Goal: Task Accomplishment & Management: Use online tool/utility

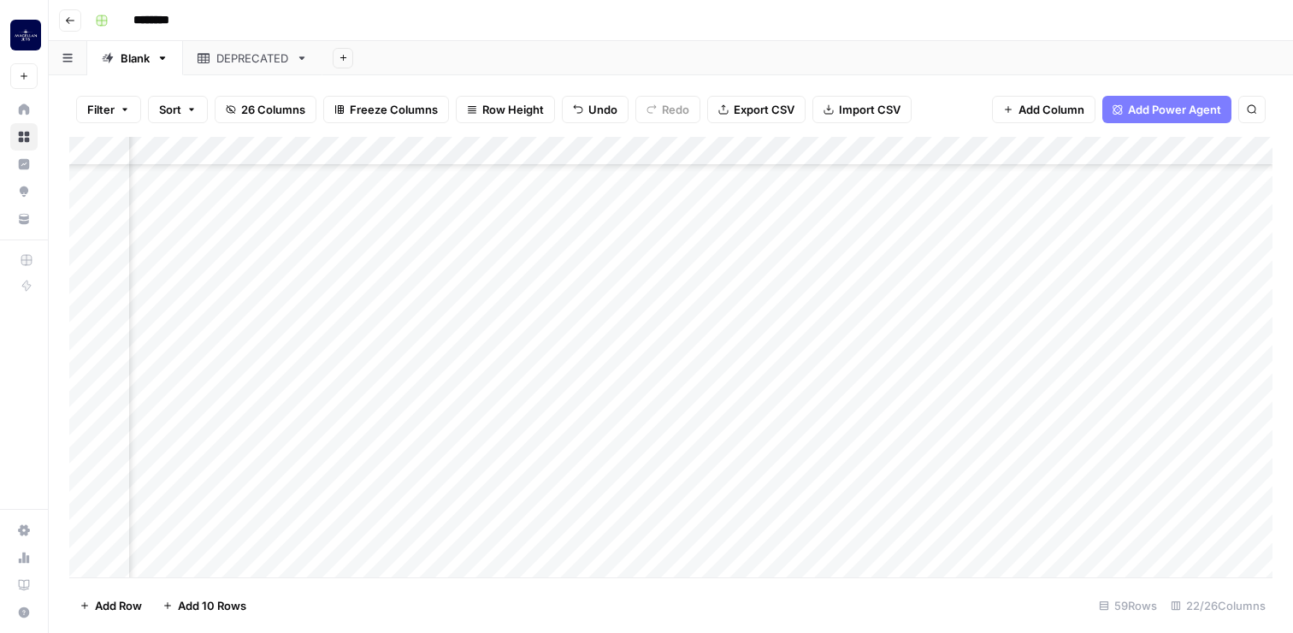
scroll to position [1329, 0]
click at [341, 531] on div "Add Column" at bounding box center [671, 357] width 1204 height 441
type textarea "*"
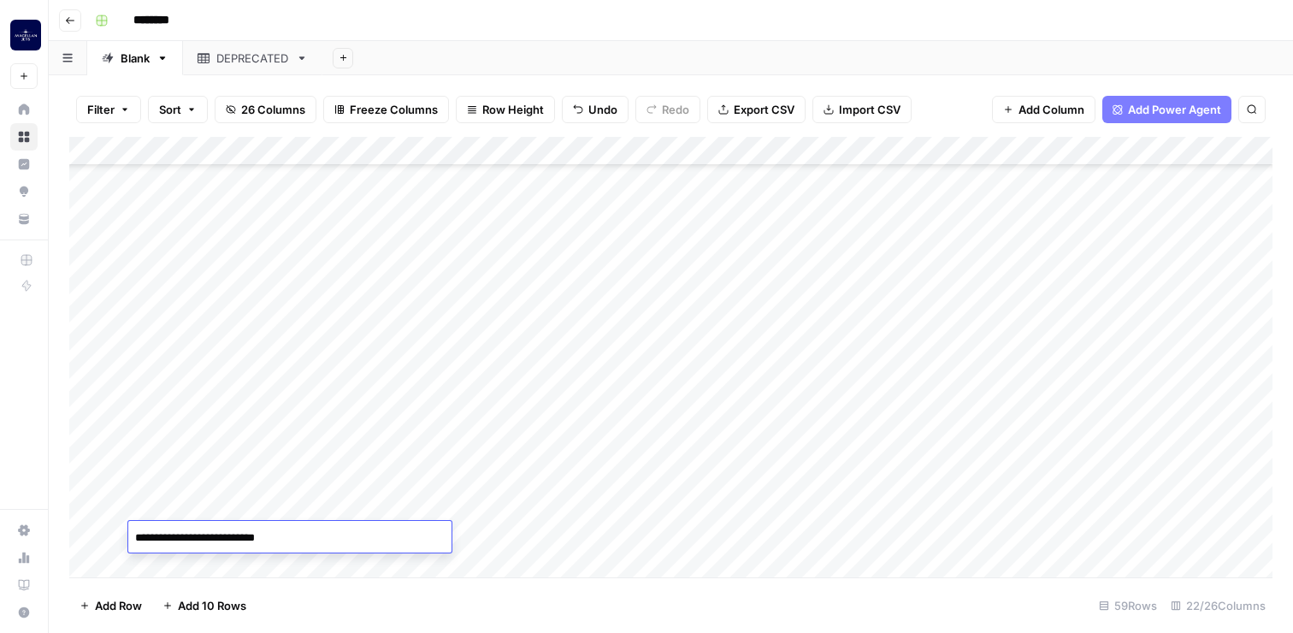
type textarea "**********"
click at [550, 532] on div "Add Column" at bounding box center [671, 357] width 1204 height 441
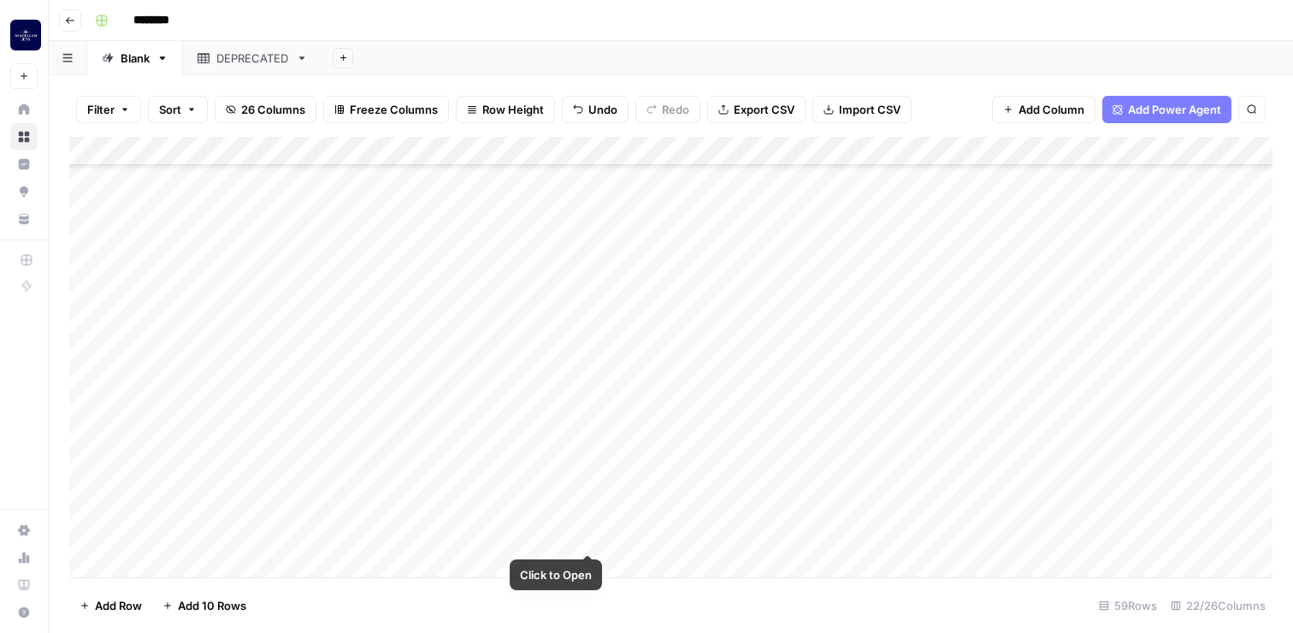
click at [577, 541] on div "Add Column" at bounding box center [671, 357] width 1204 height 441
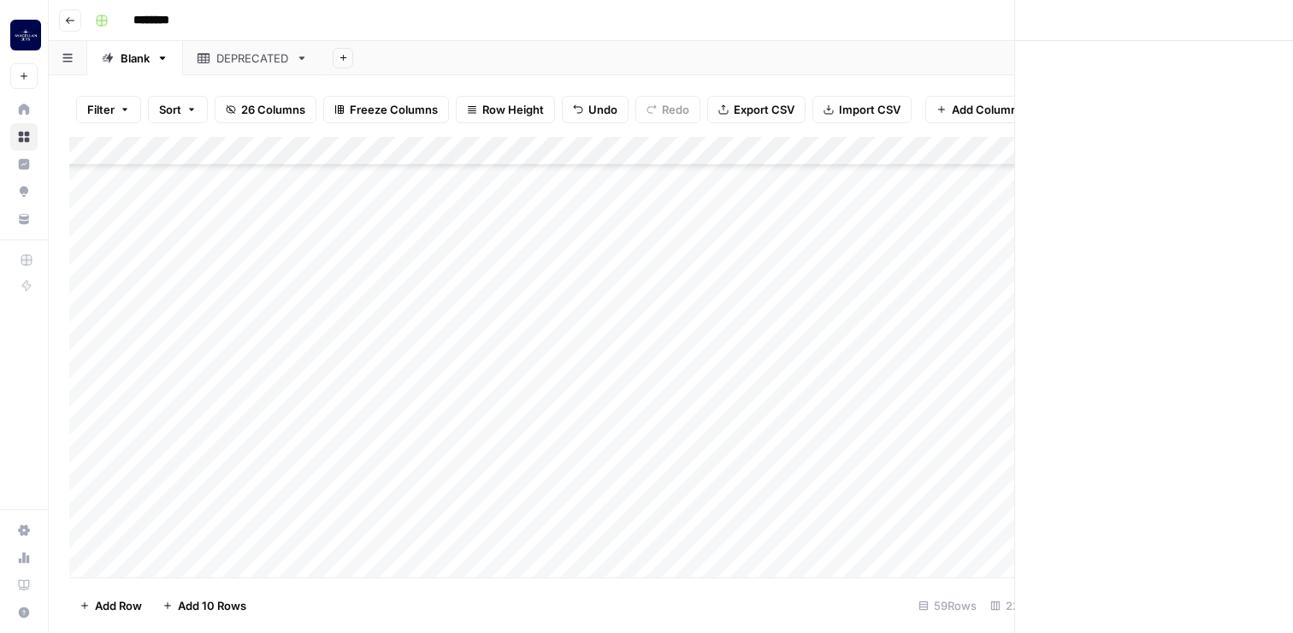
click at [577, 541] on div at bounding box center [527, 537] width 157 height 32
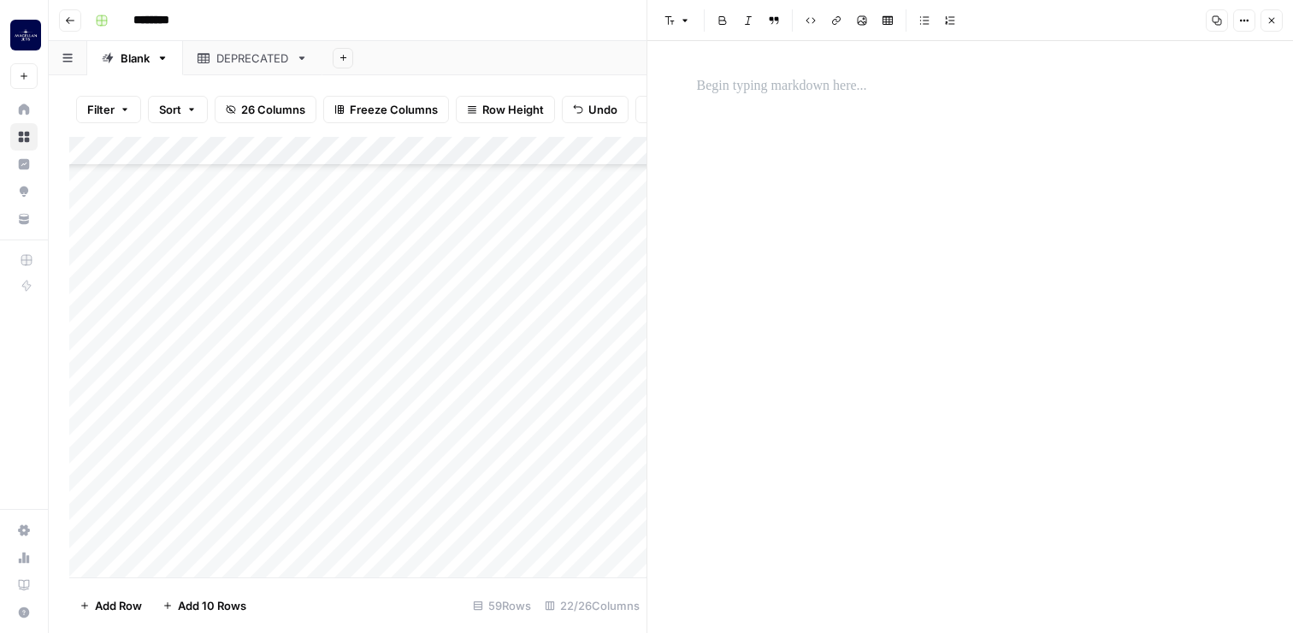
click at [921, 119] on div at bounding box center [971, 337] width 568 height 592
click at [789, 93] on p at bounding box center [970, 86] width 547 height 22
click at [1275, 23] on icon "button" at bounding box center [1272, 20] width 10 height 10
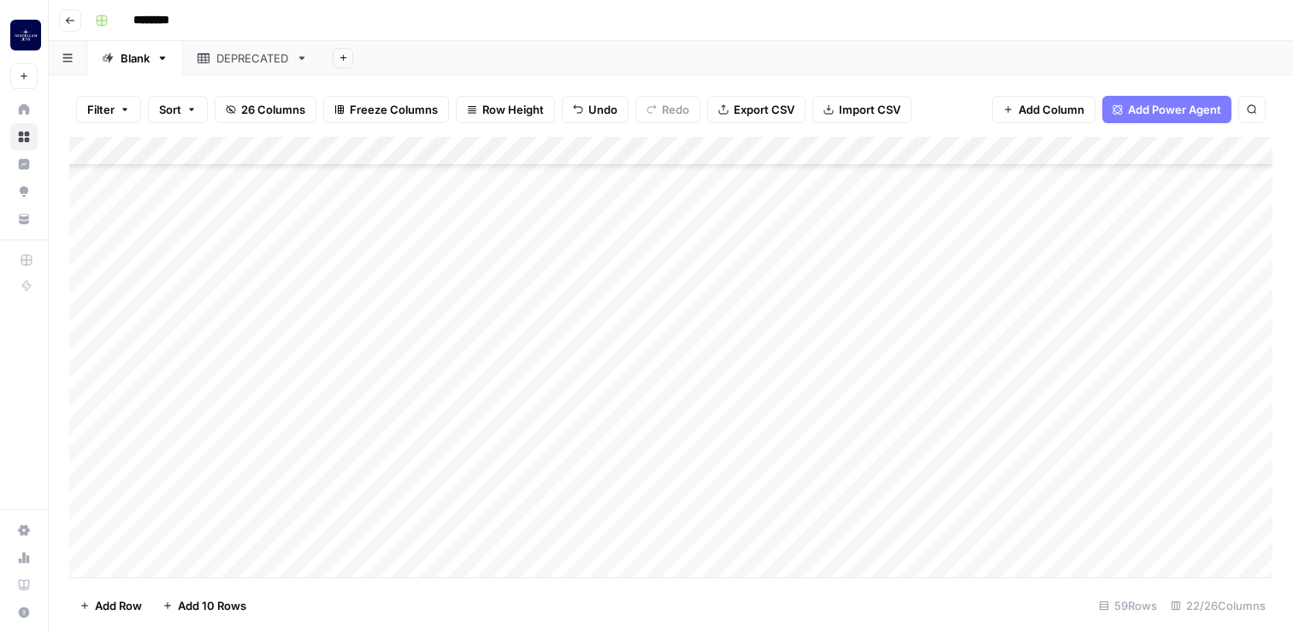
click at [680, 533] on div "Add Column" at bounding box center [671, 357] width 1204 height 441
click at [748, 540] on div "Add Column" at bounding box center [671, 357] width 1204 height 441
click at [517, 535] on div "Add Column" at bounding box center [671, 357] width 1204 height 441
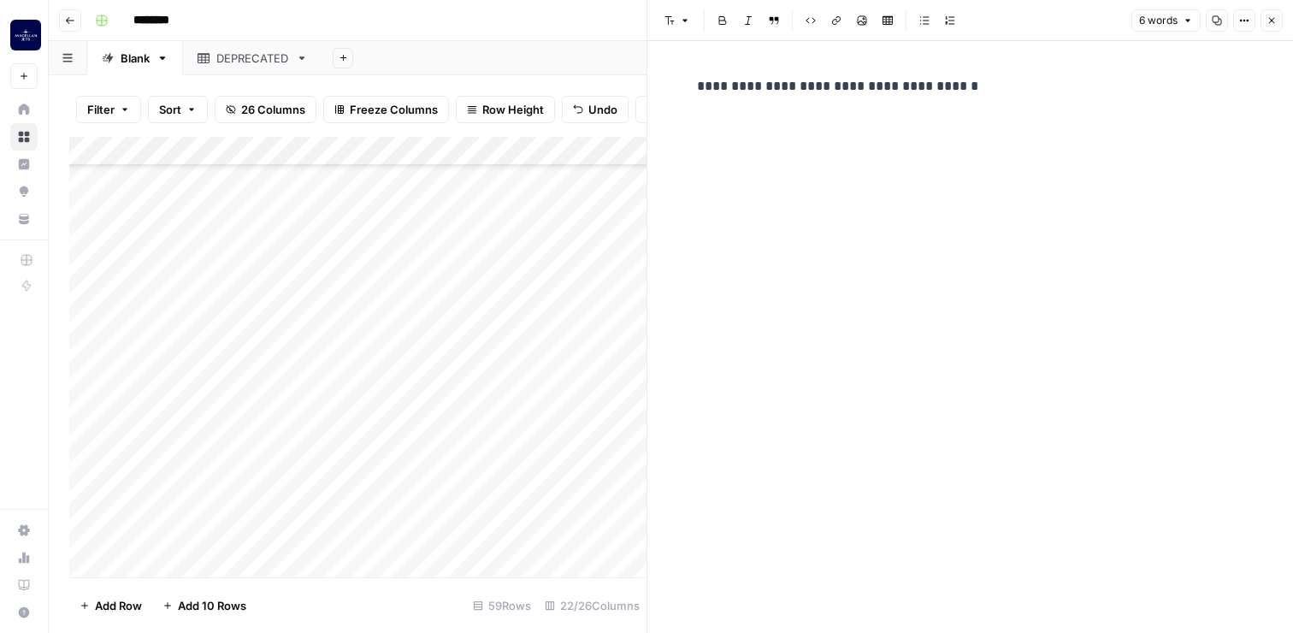
drag, startPoint x: 974, startPoint y: 91, endPoint x: 502, endPoint y: 79, distance: 472.3
click at [502, 79] on body "**********" at bounding box center [646, 316] width 1293 height 633
drag, startPoint x: 978, startPoint y: 77, endPoint x: 855, endPoint y: 80, distance: 122.4
click at [855, 80] on p "**********" at bounding box center [970, 86] width 547 height 22
paste div
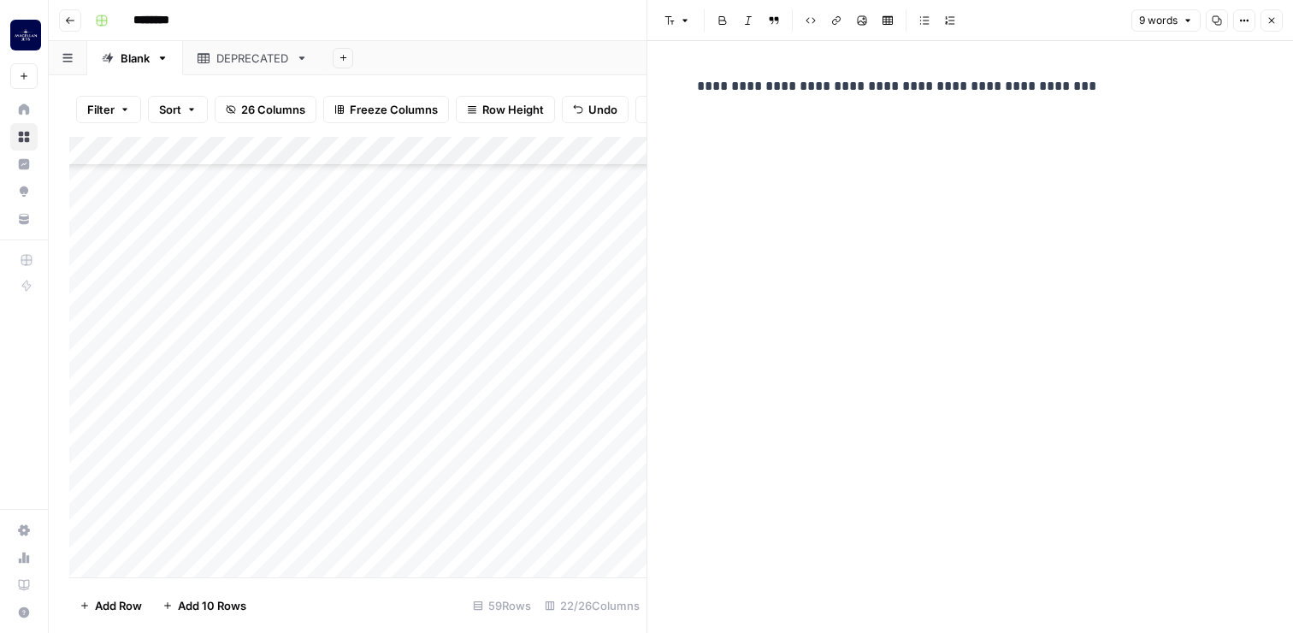
click at [977, 89] on p "**********" at bounding box center [970, 86] width 547 height 22
click at [1270, 25] on icon "button" at bounding box center [1272, 20] width 10 height 10
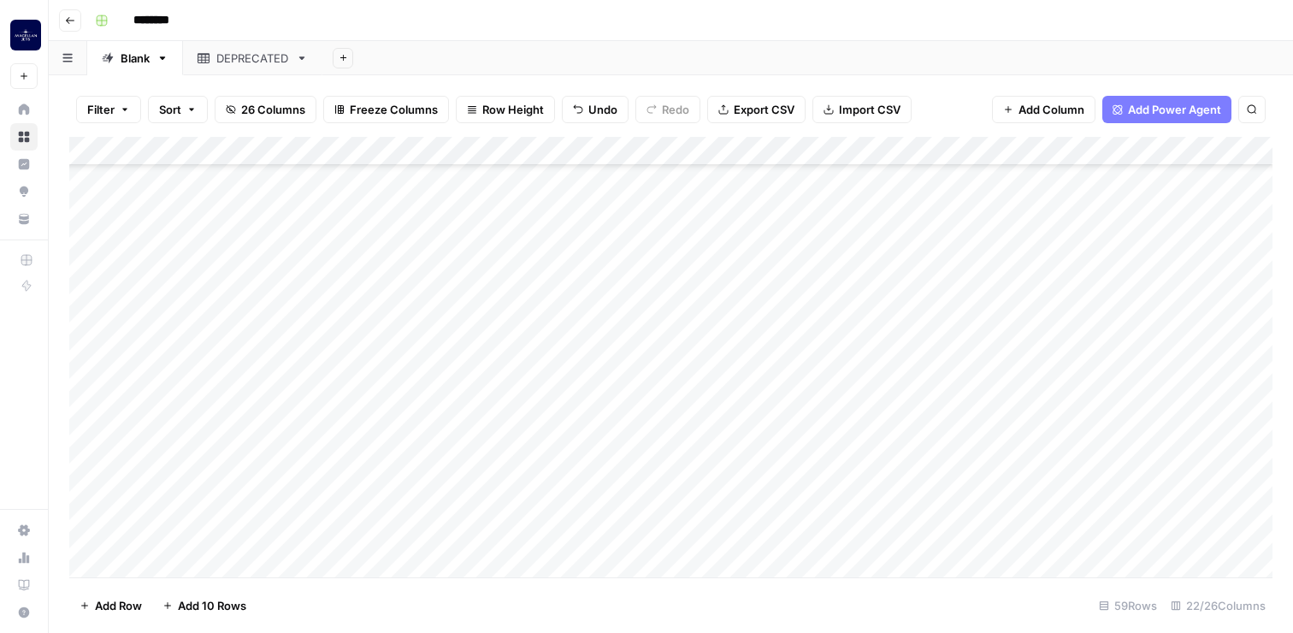
click at [586, 525] on div "Add Column" at bounding box center [671, 357] width 1204 height 441
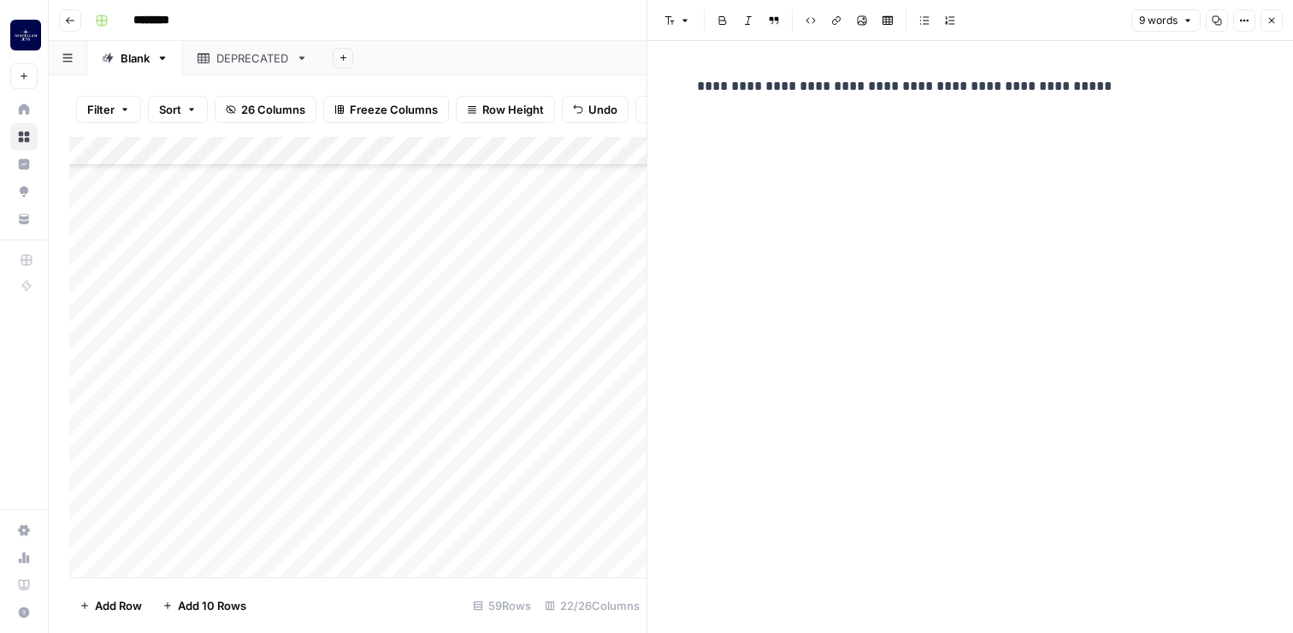
click at [1278, 10] on button "Close" at bounding box center [1272, 20] width 22 height 22
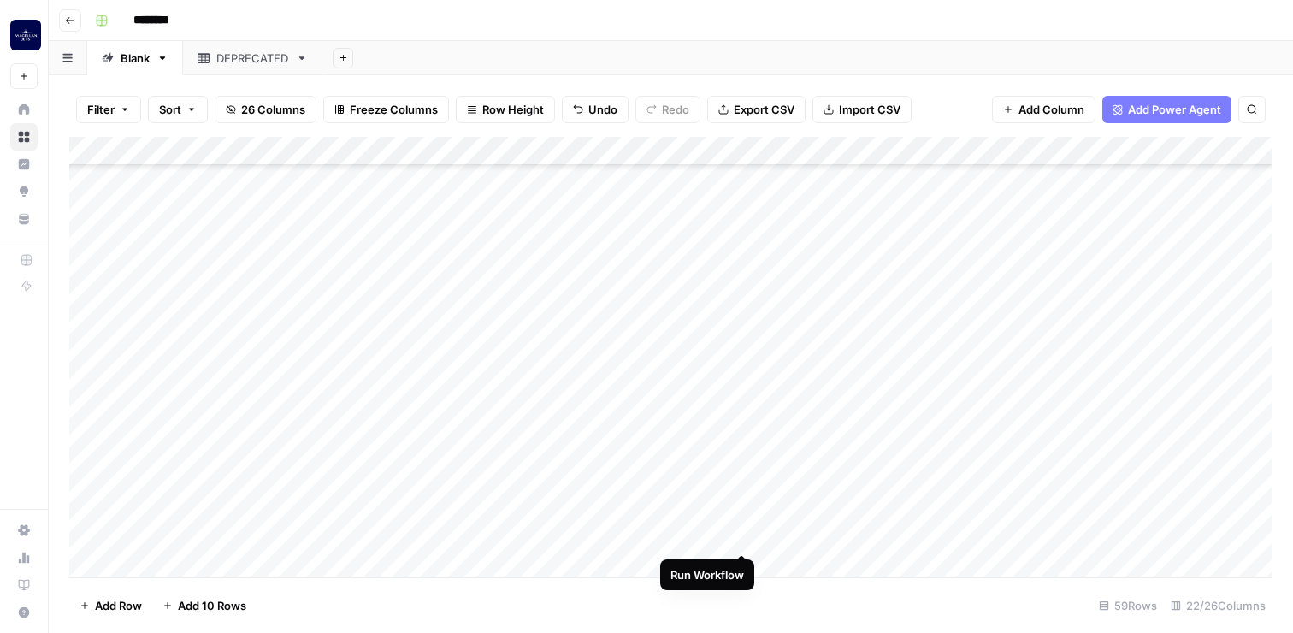
click at [736, 536] on div "Add Column" at bounding box center [671, 357] width 1204 height 441
click at [341, 531] on div "Add Column" at bounding box center [671, 357] width 1204 height 441
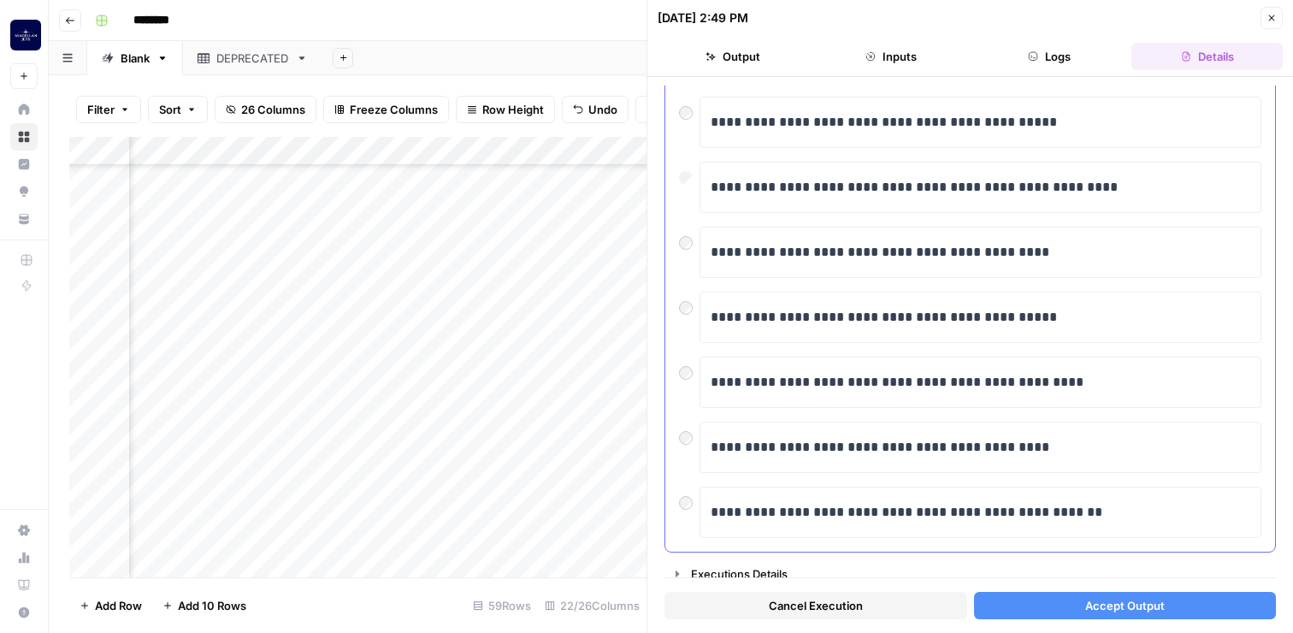
scroll to position [323, 0]
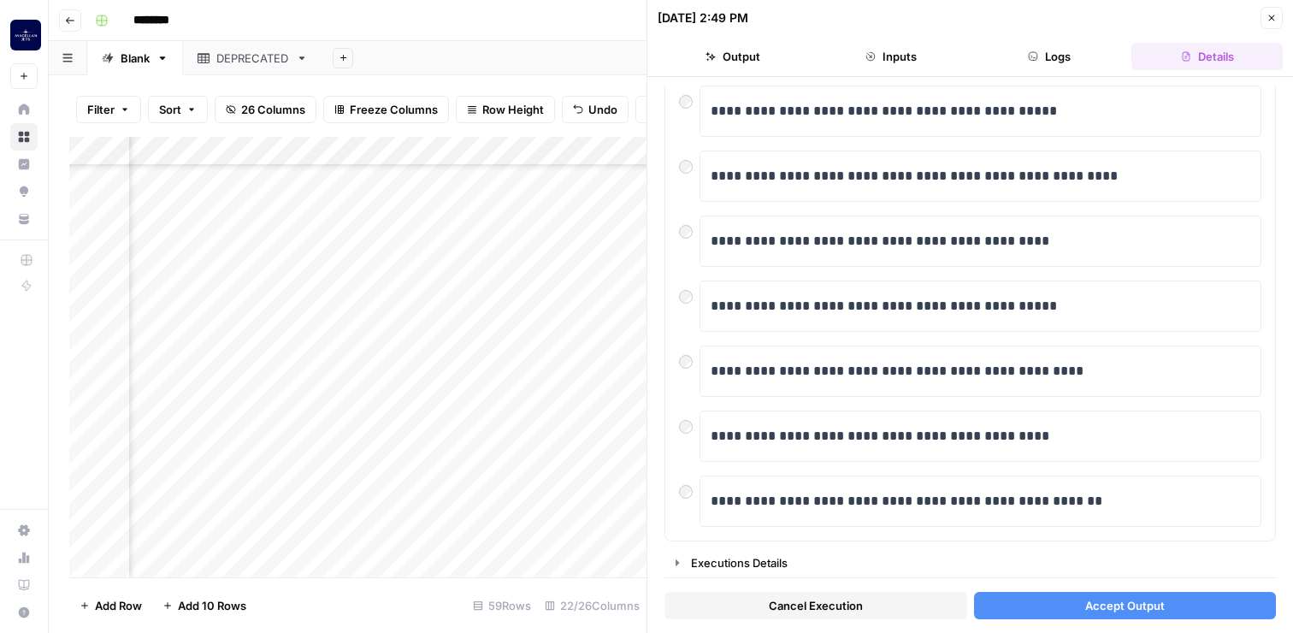
click at [1178, 609] on button "Accept Output" at bounding box center [1125, 605] width 303 height 27
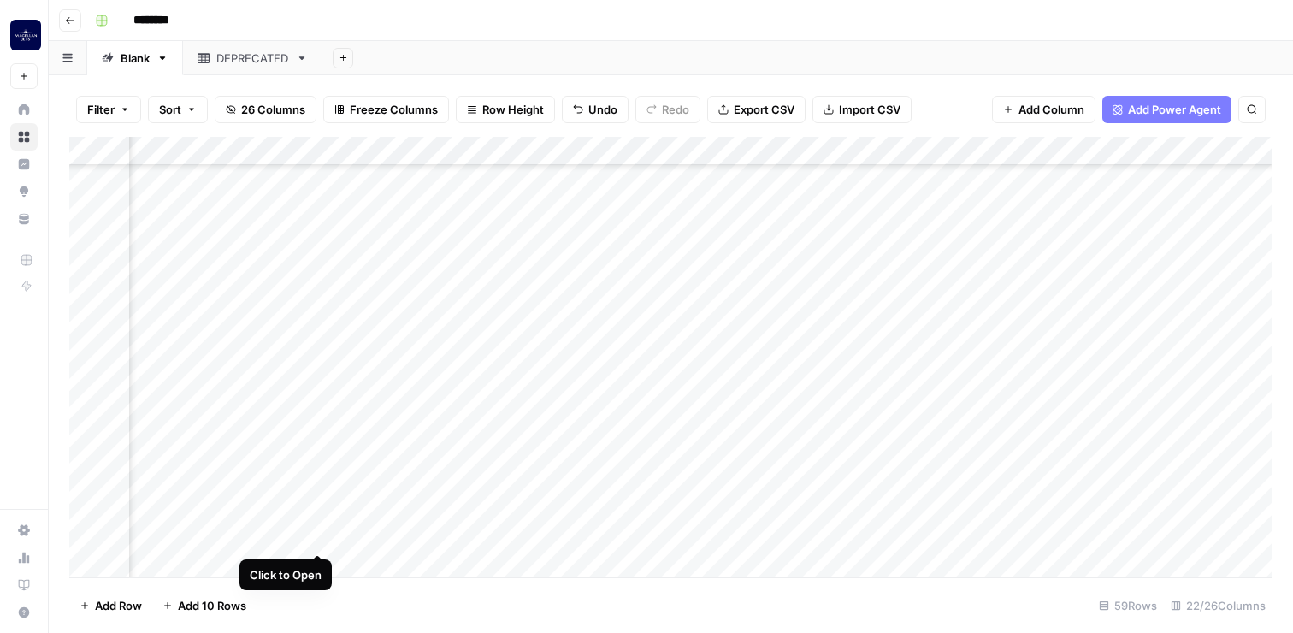
click at [317, 533] on div "Add Column" at bounding box center [671, 357] width 1204 height 441
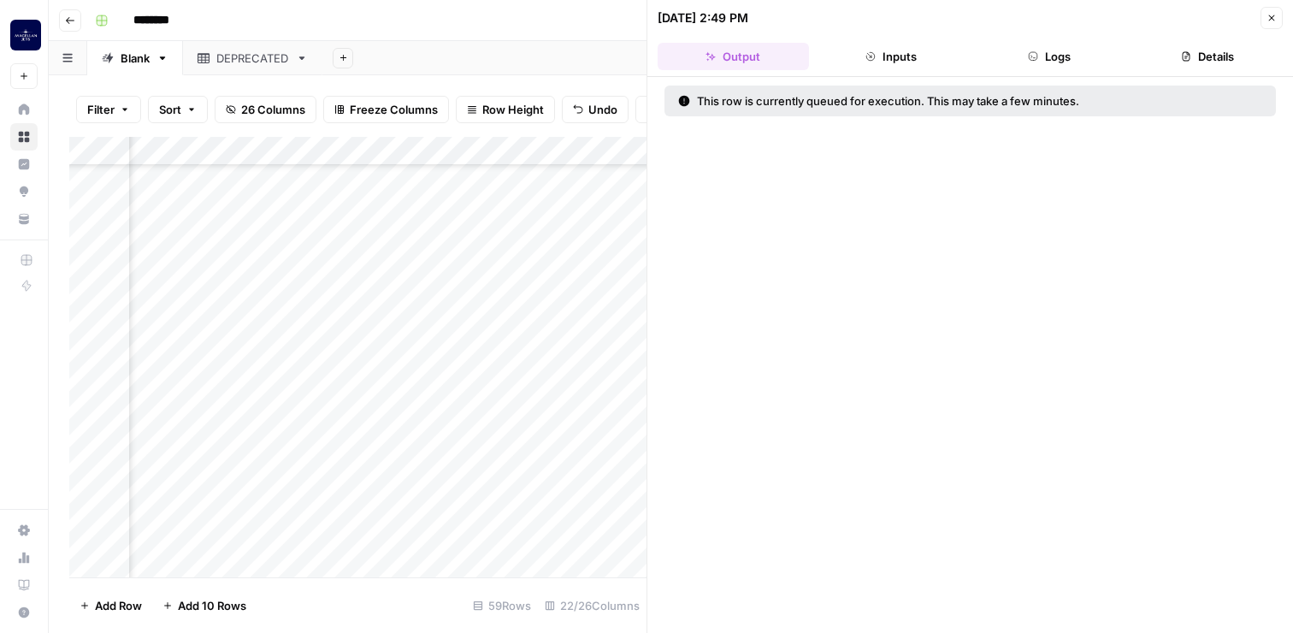
click at [1272, 15] on icon "button" at bounding box center [1272, 18] width 10 height 10
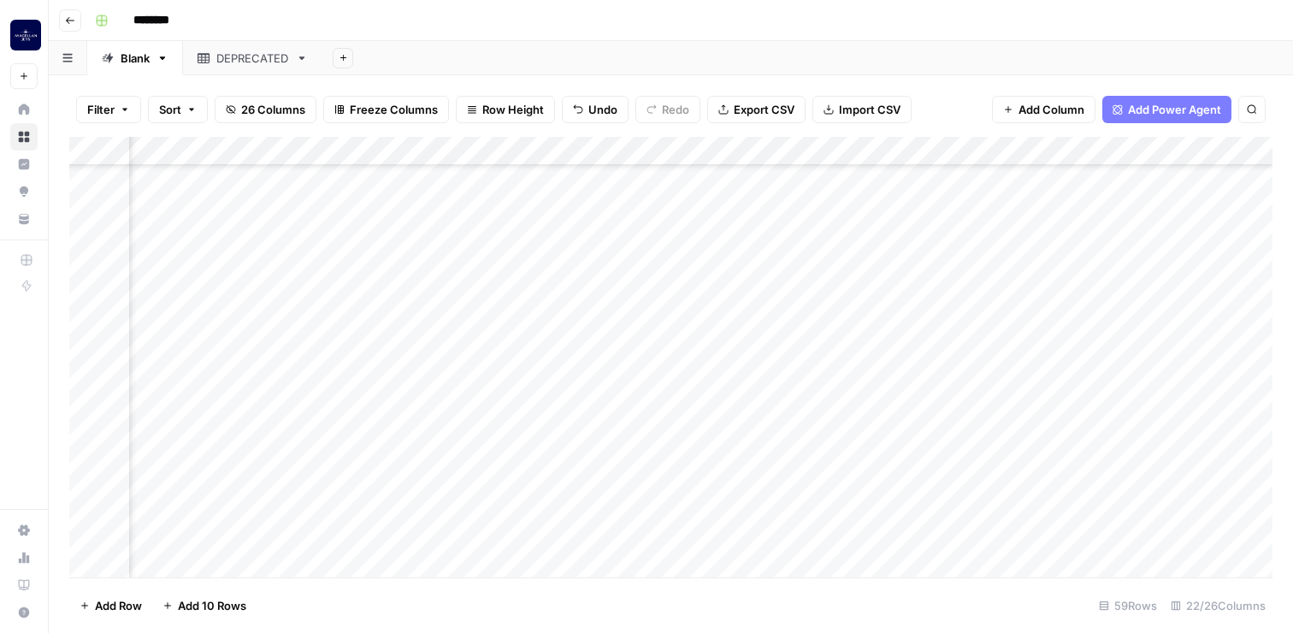
click at [432, 532] on div "Add Column" at bounding box center [671, 357] width 1204 height 441
click at [677, 531] on div "Add Column" at bounding box center [671, 357] width 1204 height 441
click at [836, 538] on div "Add Column" at bounding box center [671, 357] width 1204 height 441
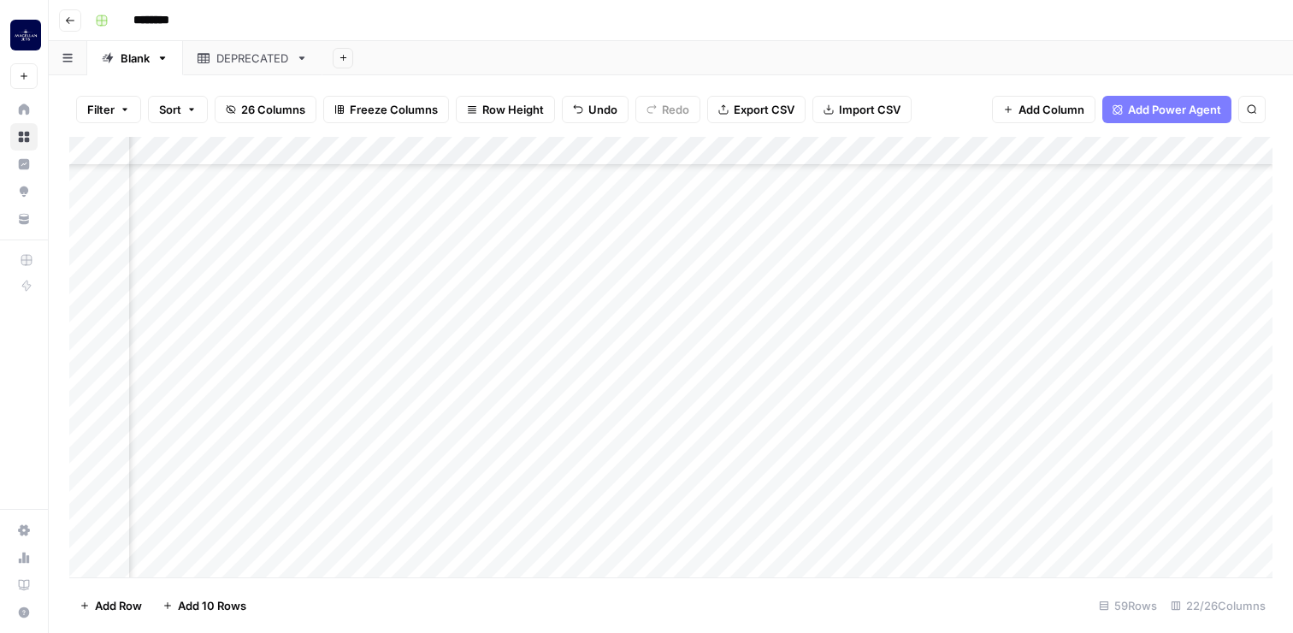
click at [875, 535] on div "Add Column" at bounding box center [671, 357] width 1204 height 441
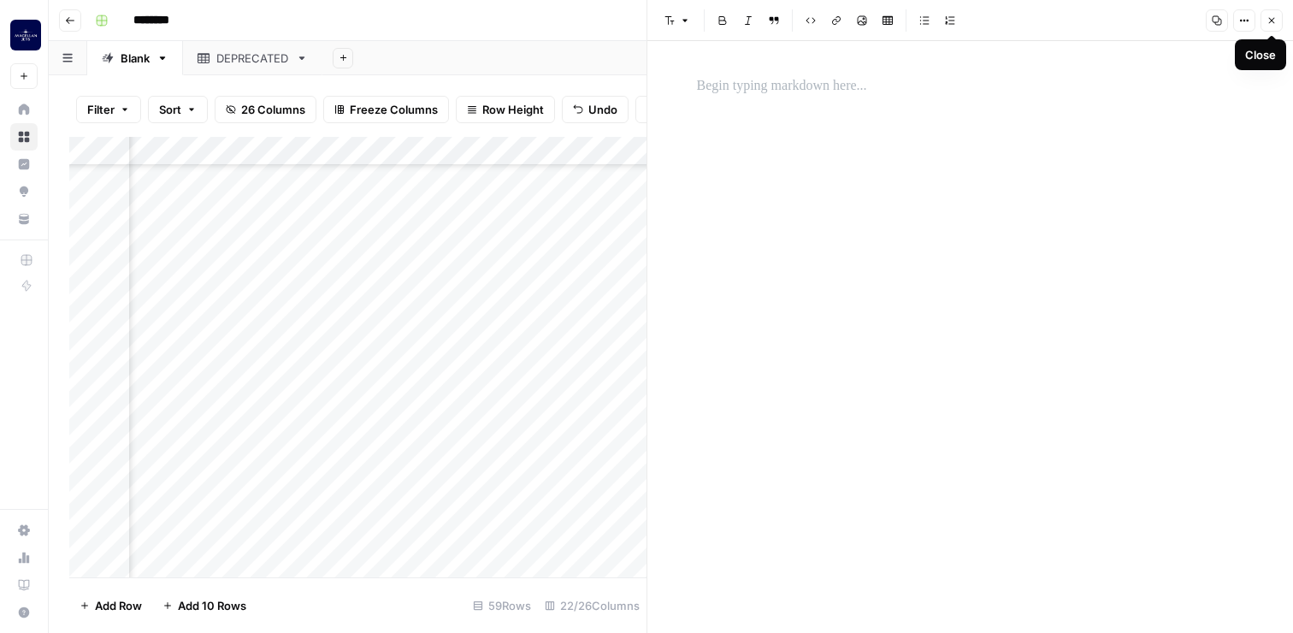
click at [1274, 24] on icon "button" at bounding box center [1272, 20] width 10 height 10
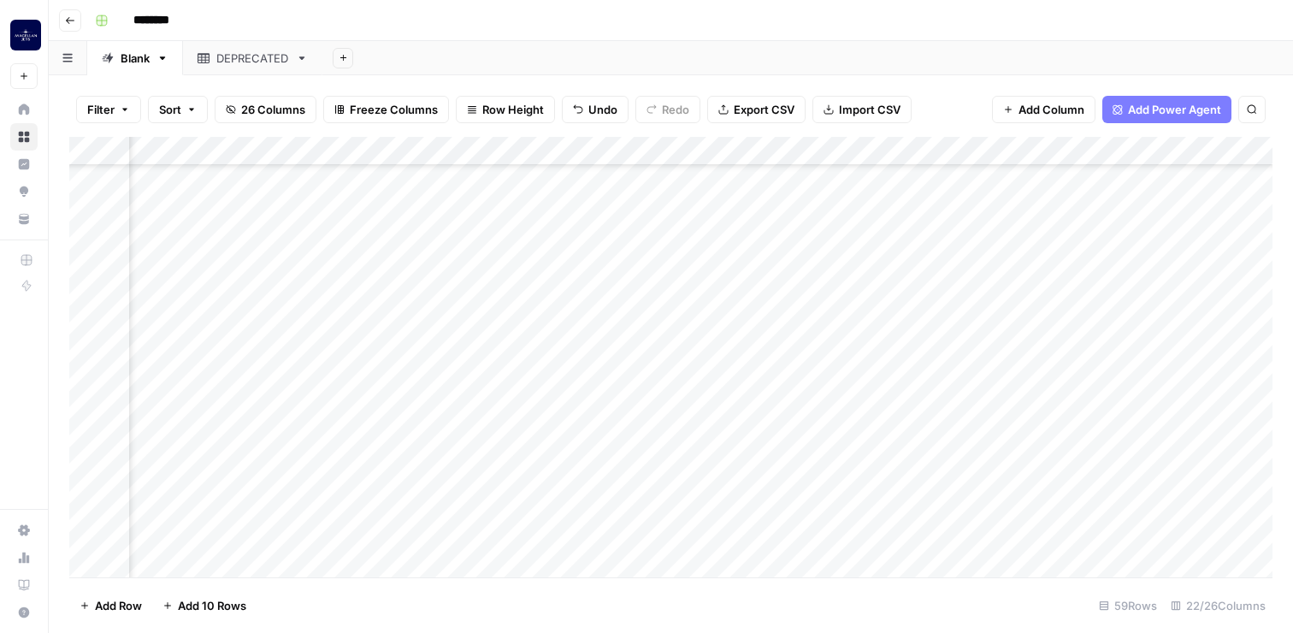
click at [1009, 537] on div "Add Column" at bounding box center [671, 357] width 1204 height 441
click at [682, 532] on div "Add Column" at bounding box center [671, 357] width 1204 height 441
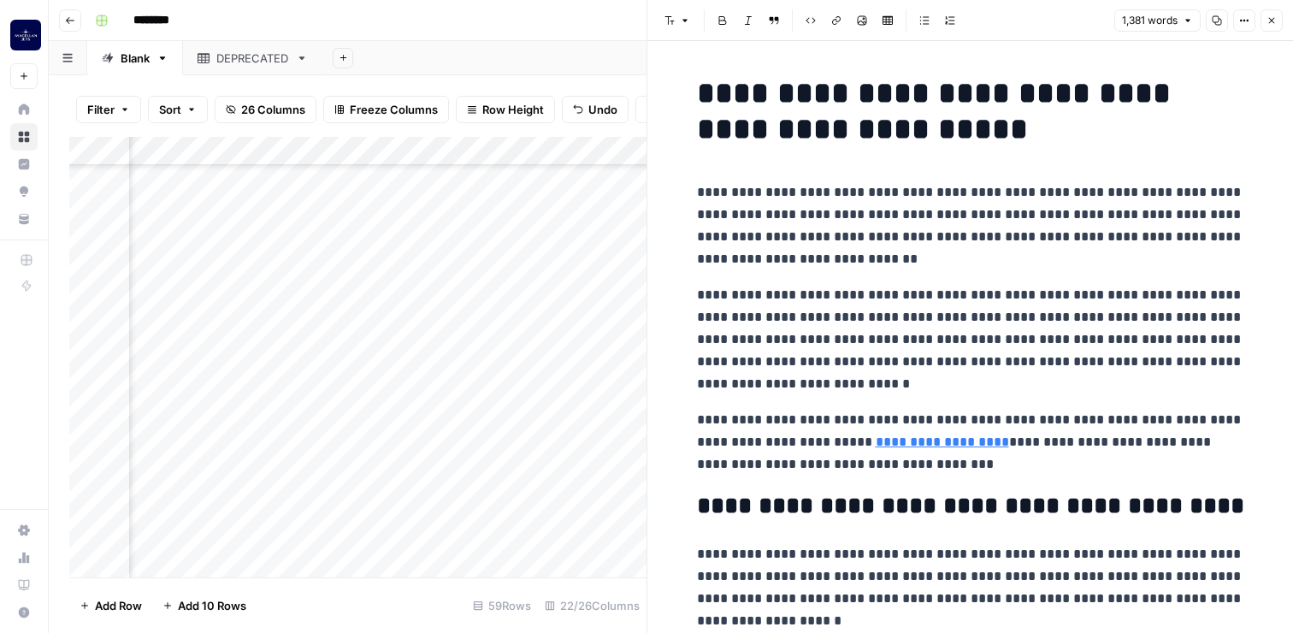
click at [1270, 25] on icon "button" at bounding box center [1272, 20] width 10 height 10
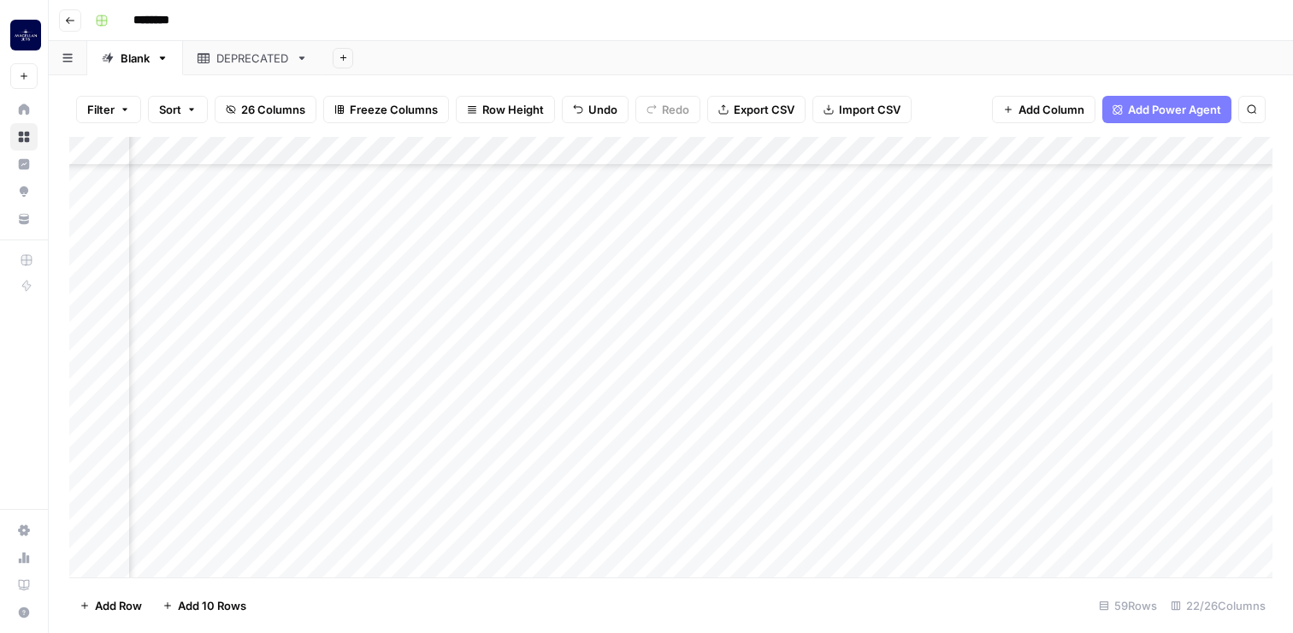
scroll to position [1329, 2038]
click at [677, 534] on div "Add Column" at bounding box center [671, 357] width 1204 height 441
click at [742, 536] on div "Add Column" at bounding box center [671, 357] width 1204 height 441
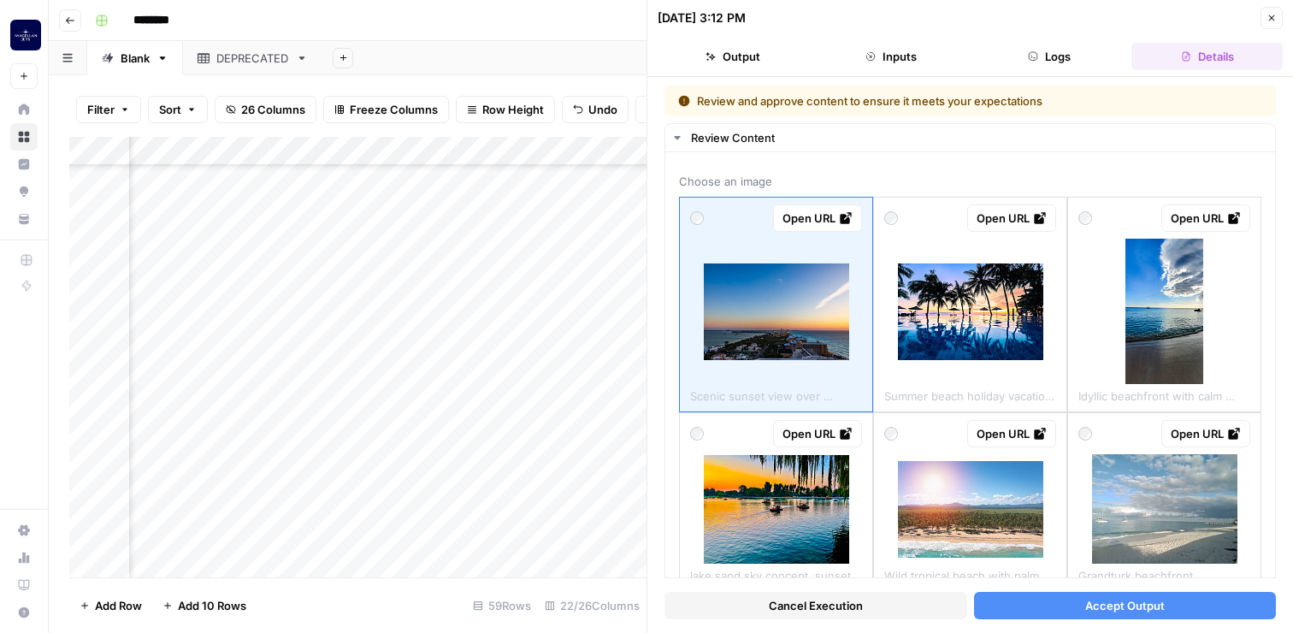
click at [1144, 606] on span "Accept Output" at bounding box center [1125, 605] width 80 height 17
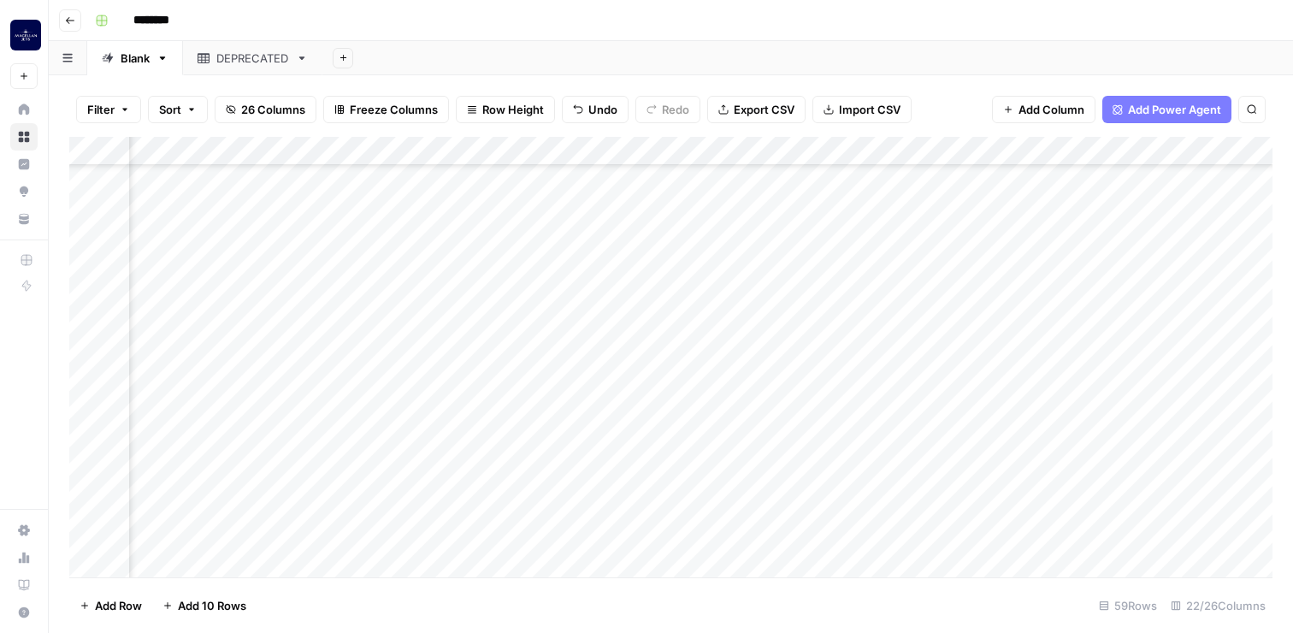
click at [734, 533] on div "Add Column" at bounding box center [671, 357] width 1204 height 441
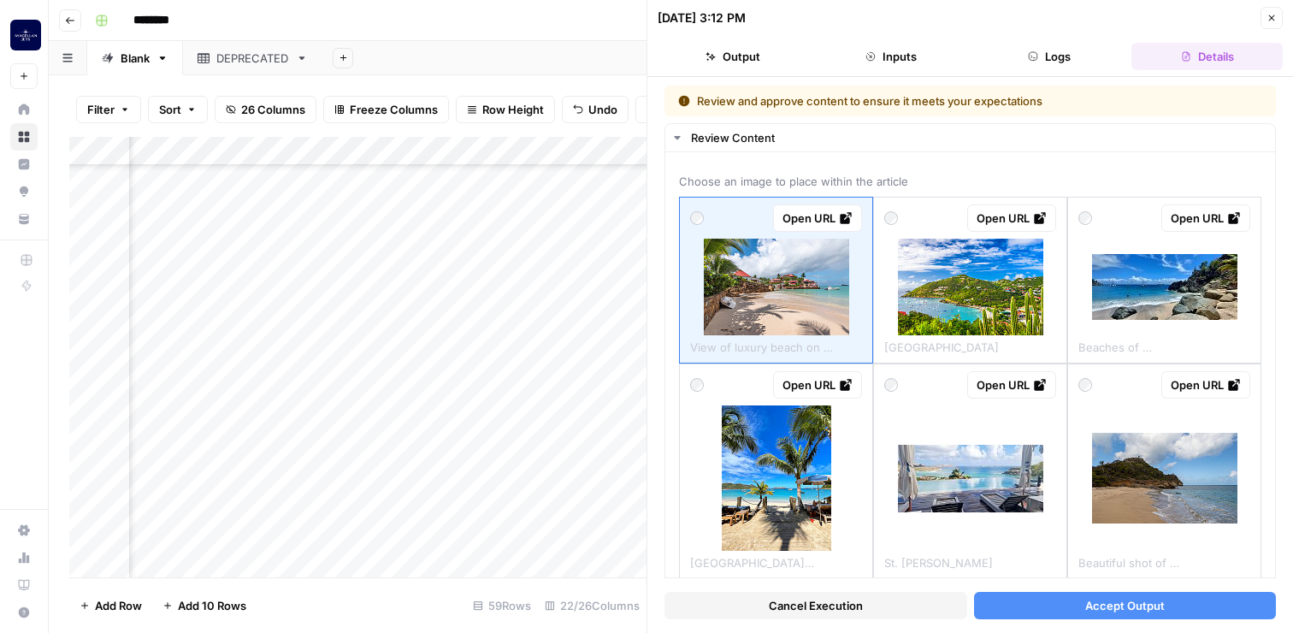
click at [1106, 600] on span "Accept Output" at bounding box center [1125, 605] width 80 height 17
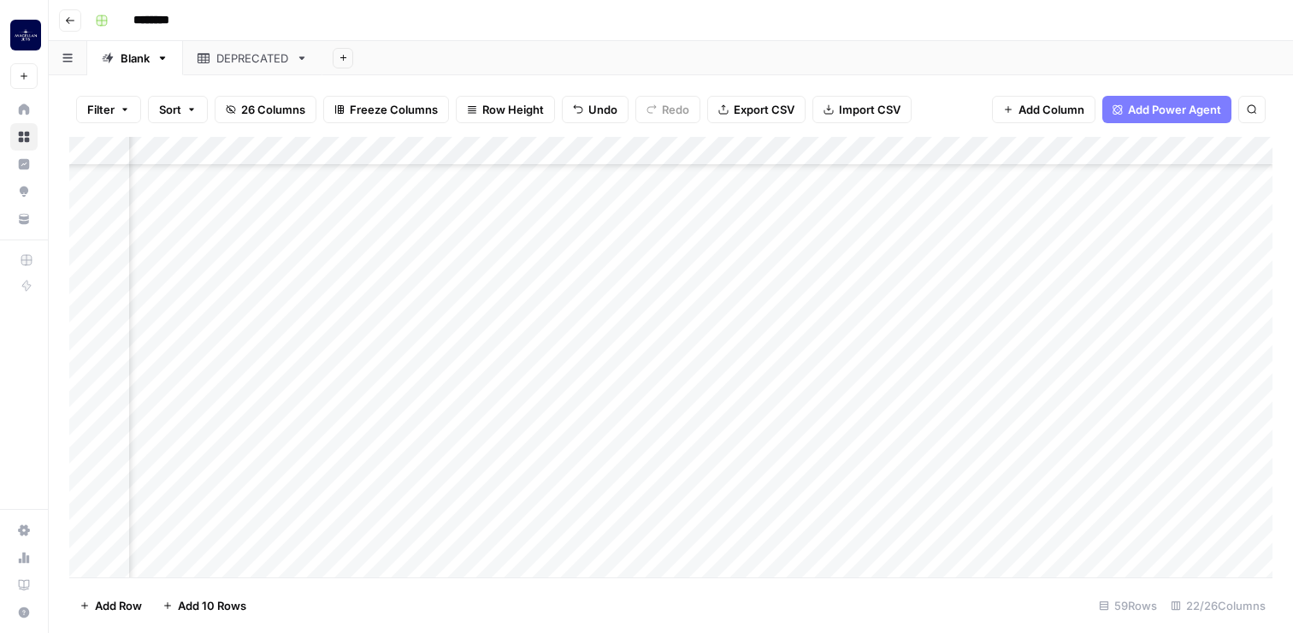
click at [736, 540] on div "Add Column" at bounding box center [671, 357] width 1204 height 441
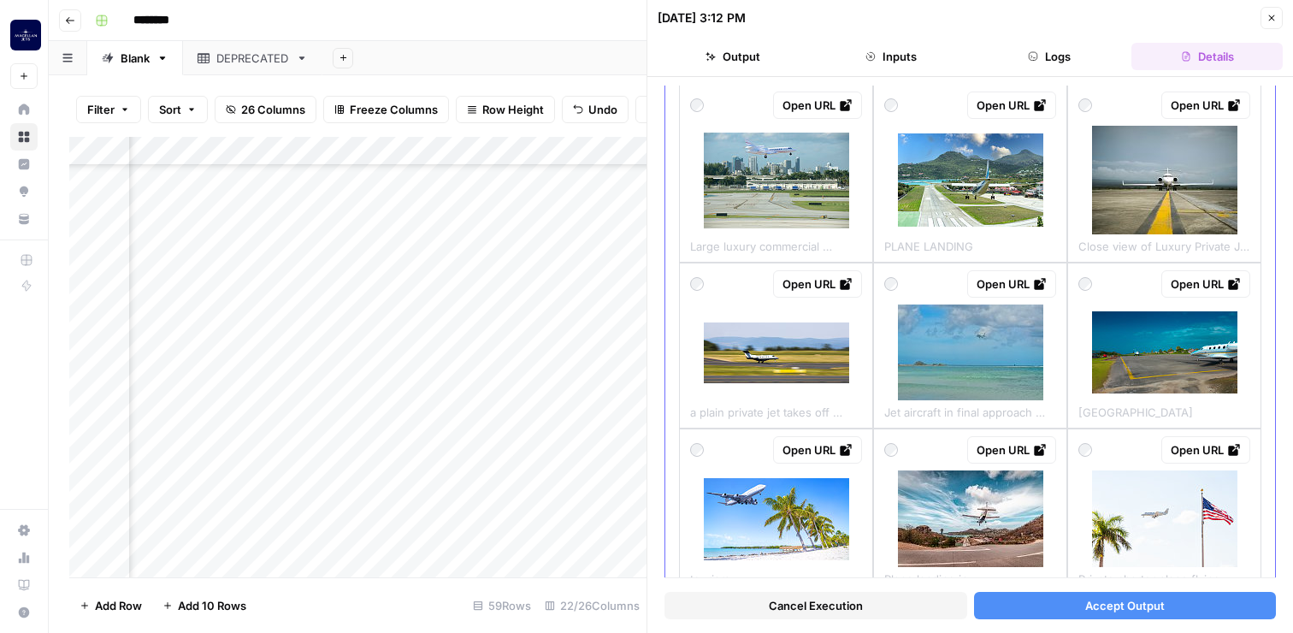
scroll to position [281, 0]
click at [1005, 370] on img at bounding box center [970, 352] width 145 height 96
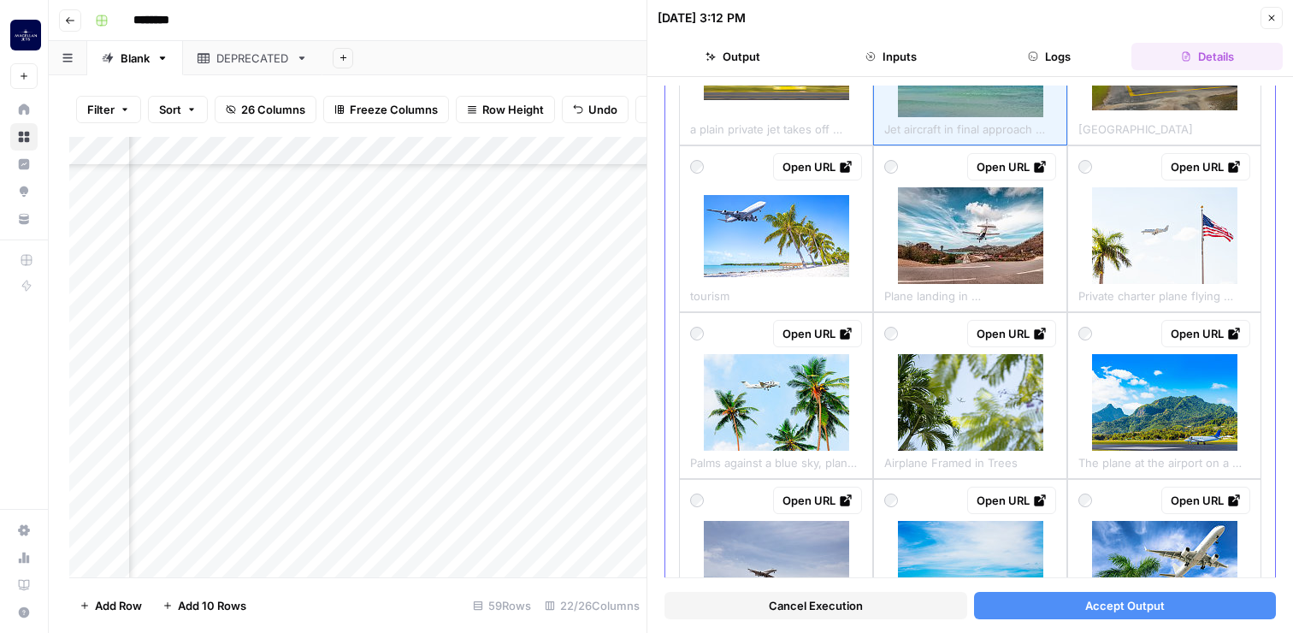
scroll to position [565, 0]
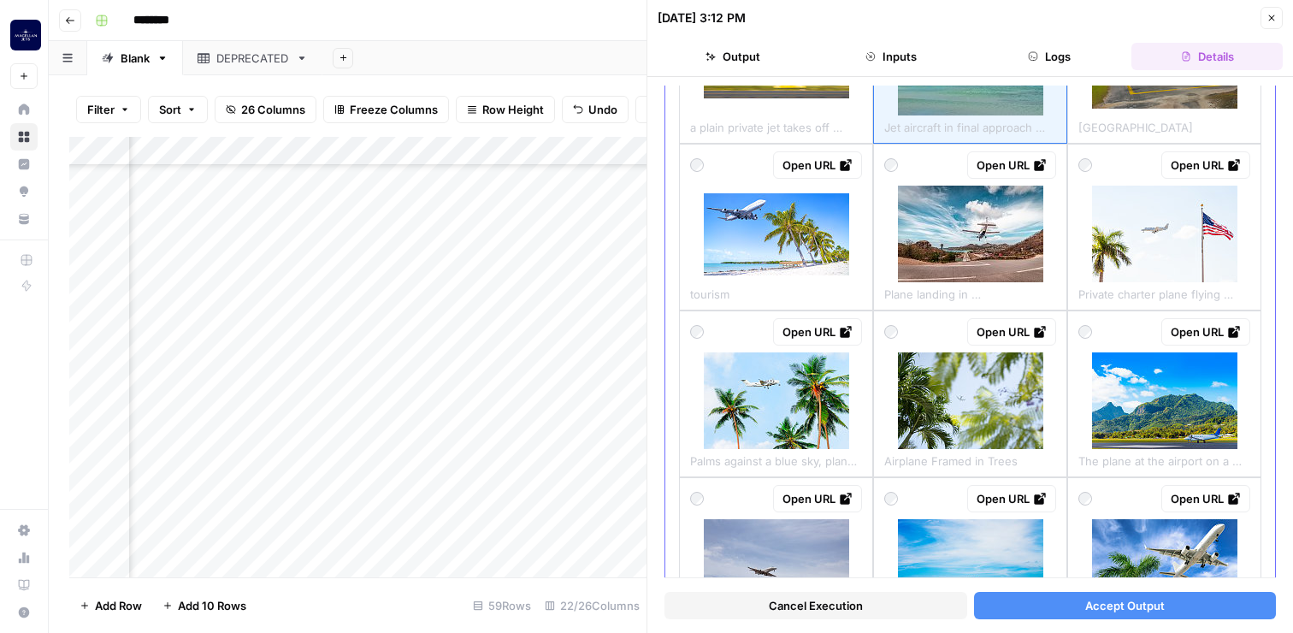
click at [999, 433] on img at bounding box center [970, 400] width 145 height 97
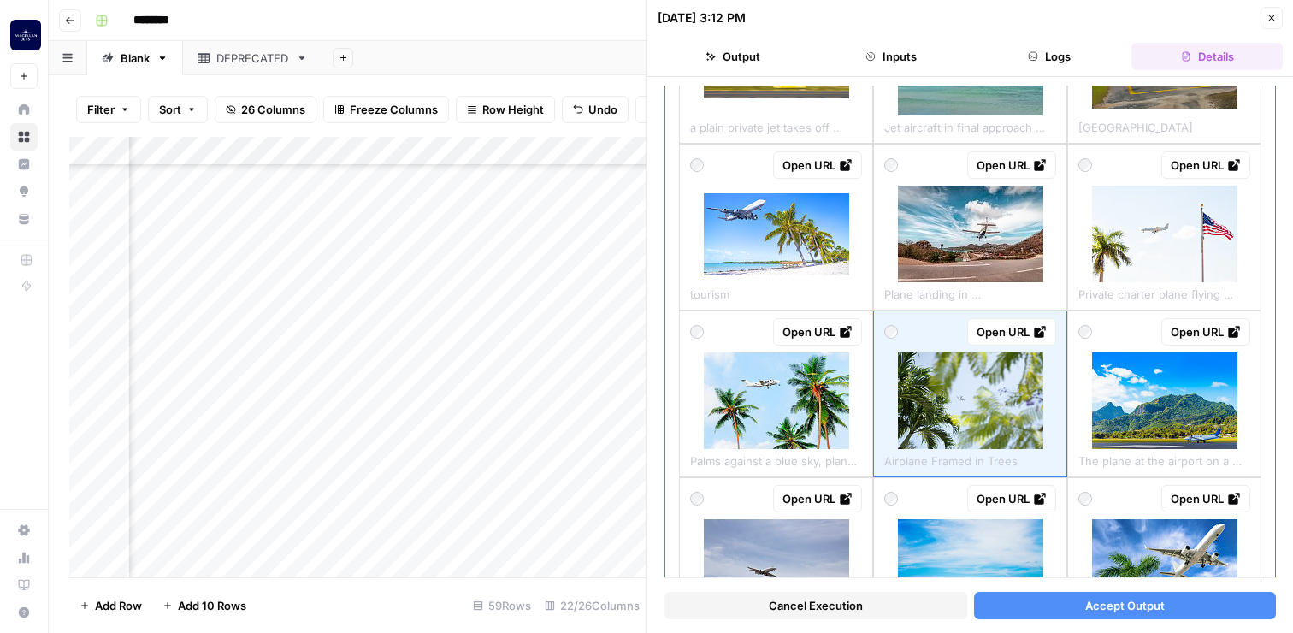
scroll to position [877, 0]
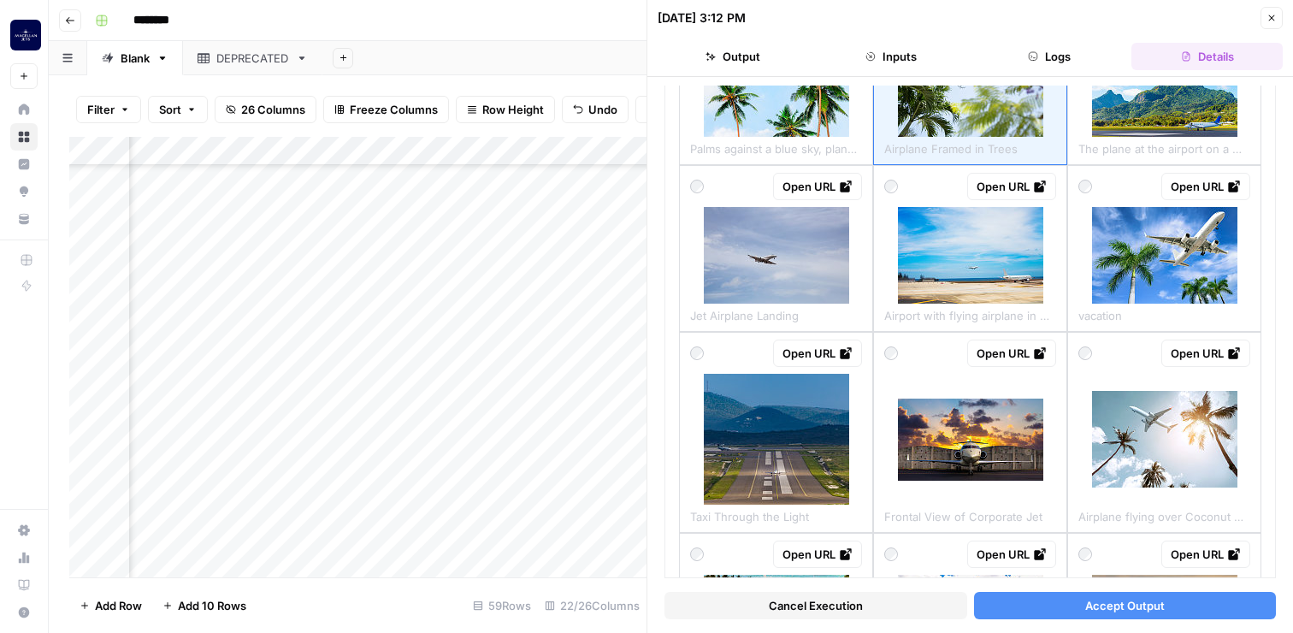
click at [1162, 605] on span "Accept Output" at bounding box center [1125, 605] width 80 height 17
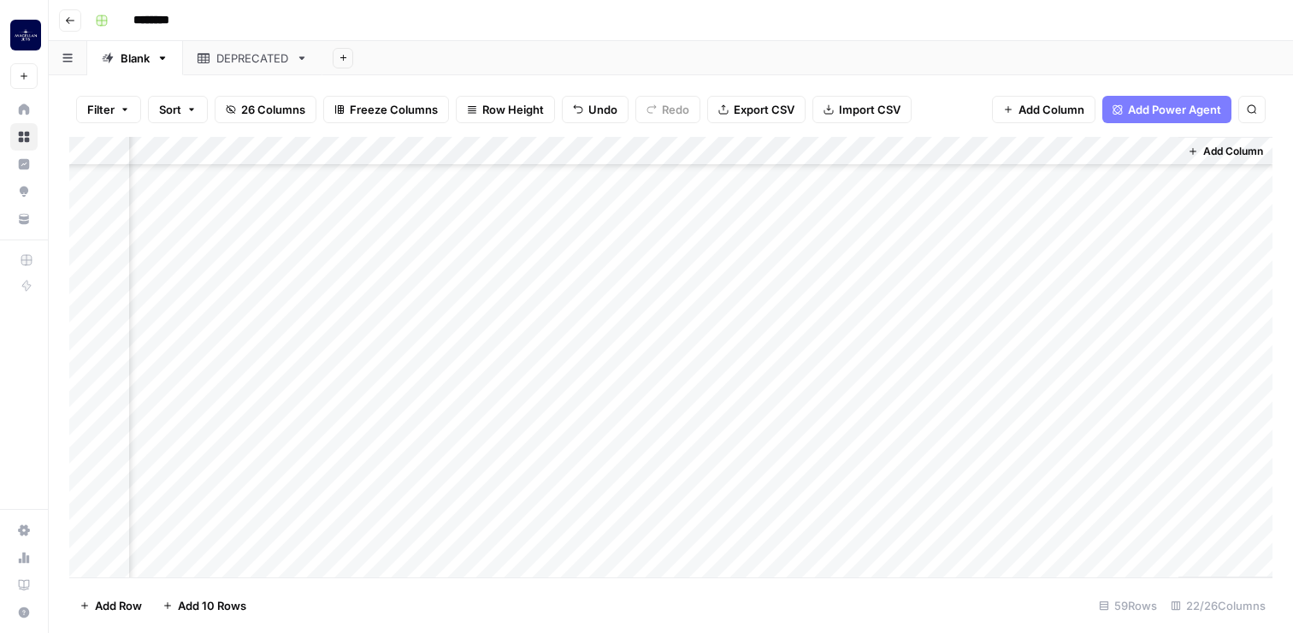
scroll to position [1329, 2694]
click at [946, 537] on div "Add Column" at bounding box center [671, 357] width 1204 height 441
click at [985, 538] on div "Add Column" at bounding box center [671, 357] width 1204 height 441
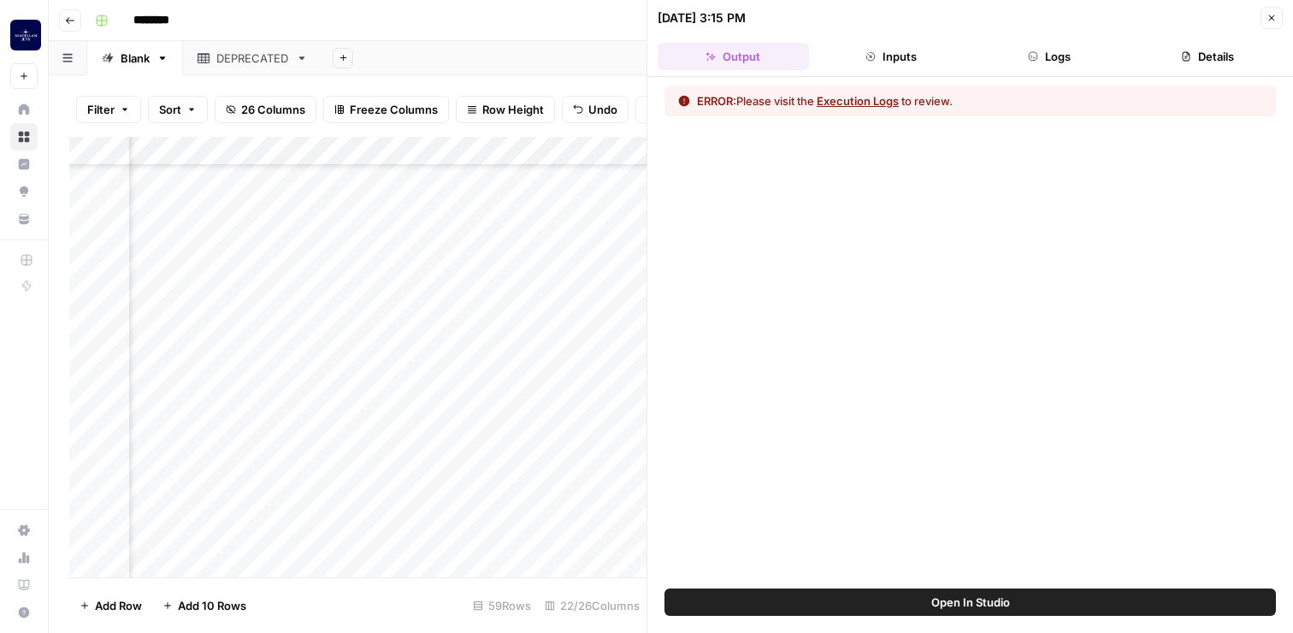
click at [1270, 17] on icon "button" at bounding box center [1272, 18] width 10 height 10
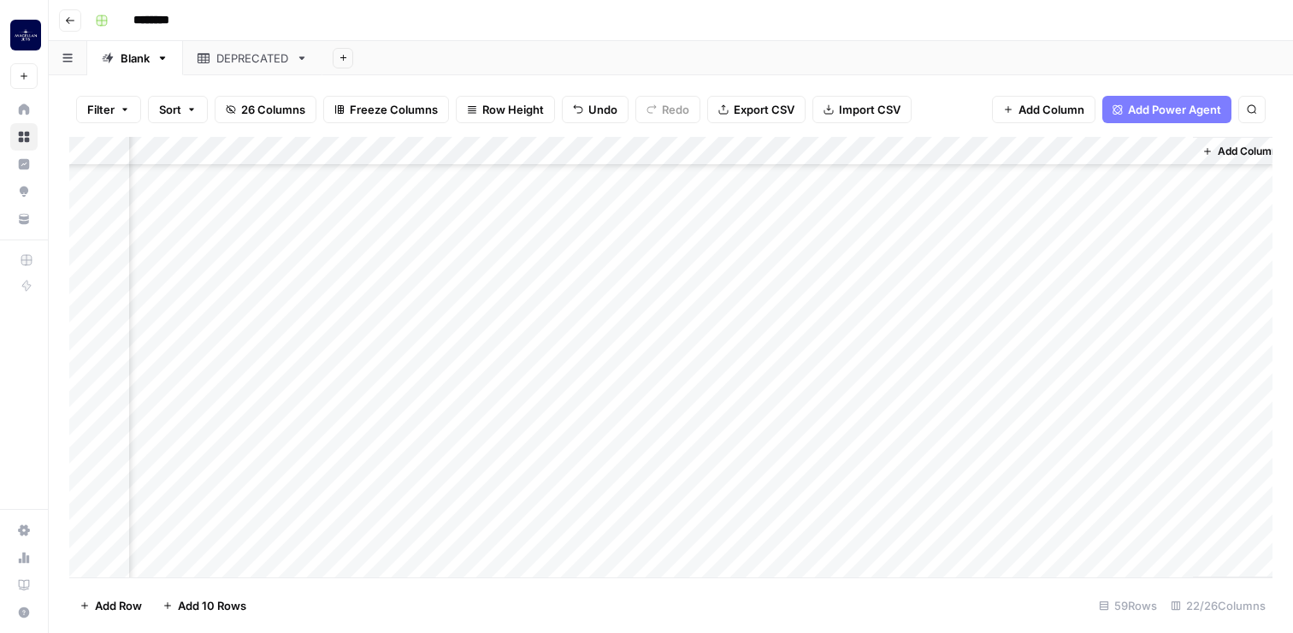
scroll to position [1329, 2674]
click at [1027, 534] on div "Add Column" at bounding box center [671, 357] width 1204 height 441
click at [1026, 531] on div "Add Column" at bounding box center [671, 357] width 1204 height 441
click at [1032, 538] on div "Add Column" at bounding box center [671, 357] width 1204 height 441
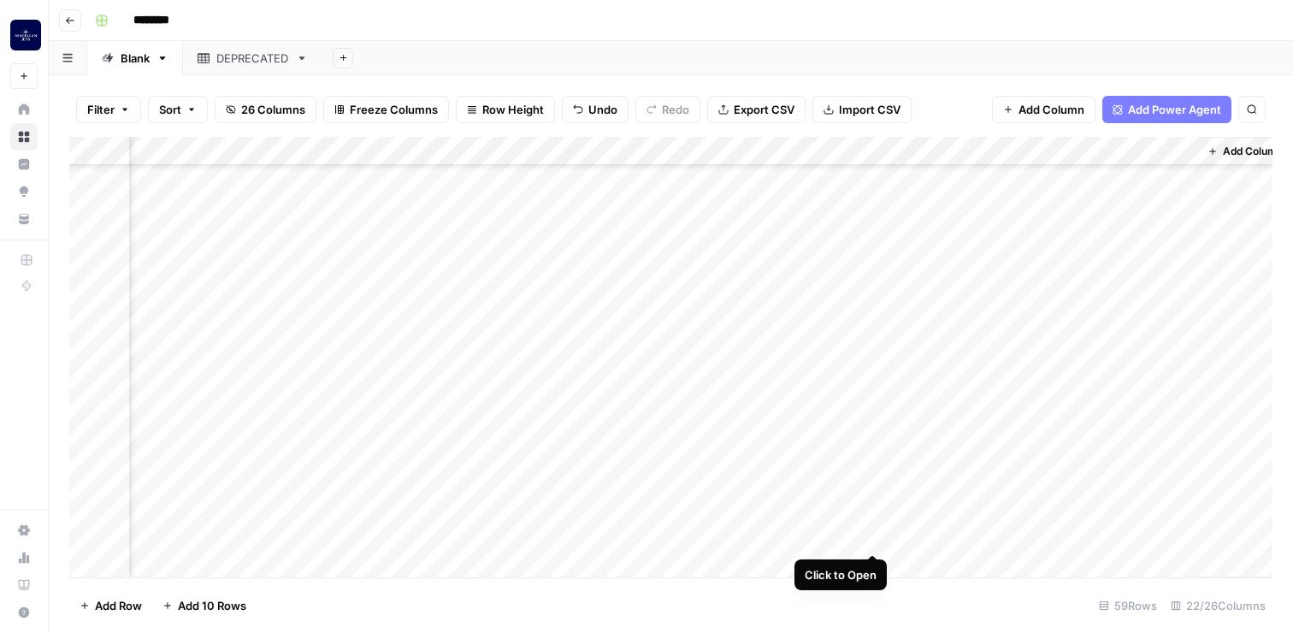
click at [876, 538] on div "Add Column" at bounding box center [671, 357] width 1204 height 441
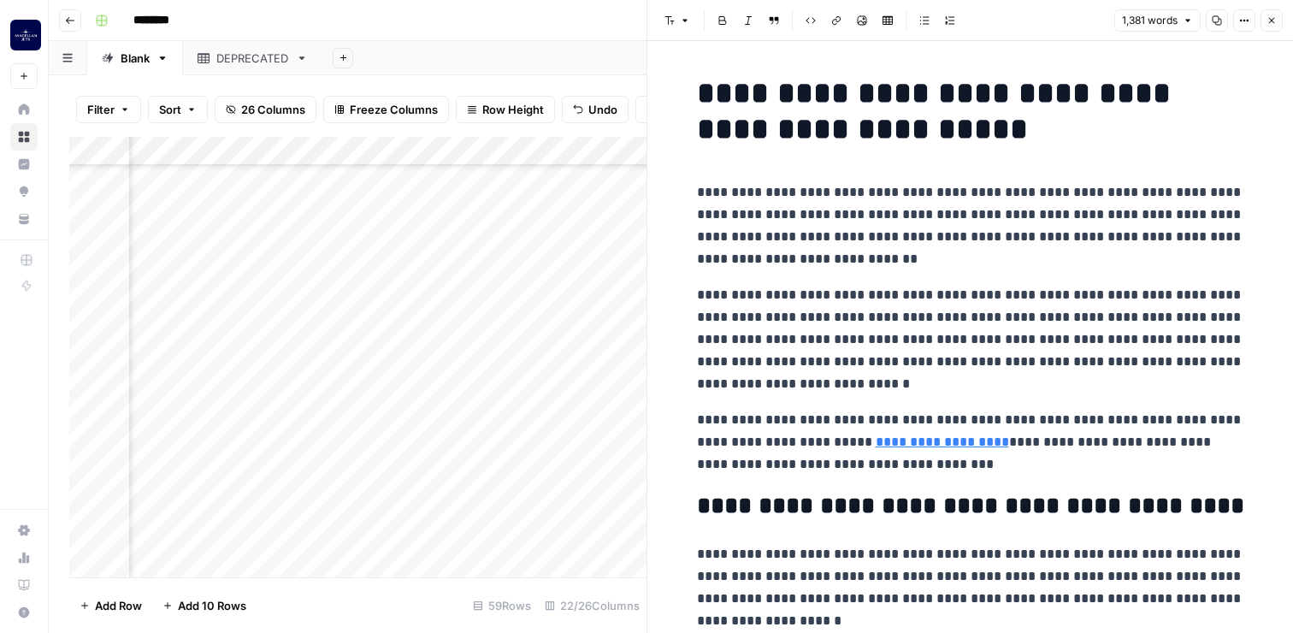
click at [702, 102] on h1 "**********" at bounding box center [970, 111] width 547 height 72
copy div "**********"
